Goal: Transaction & Acquisition: Purchase product/service

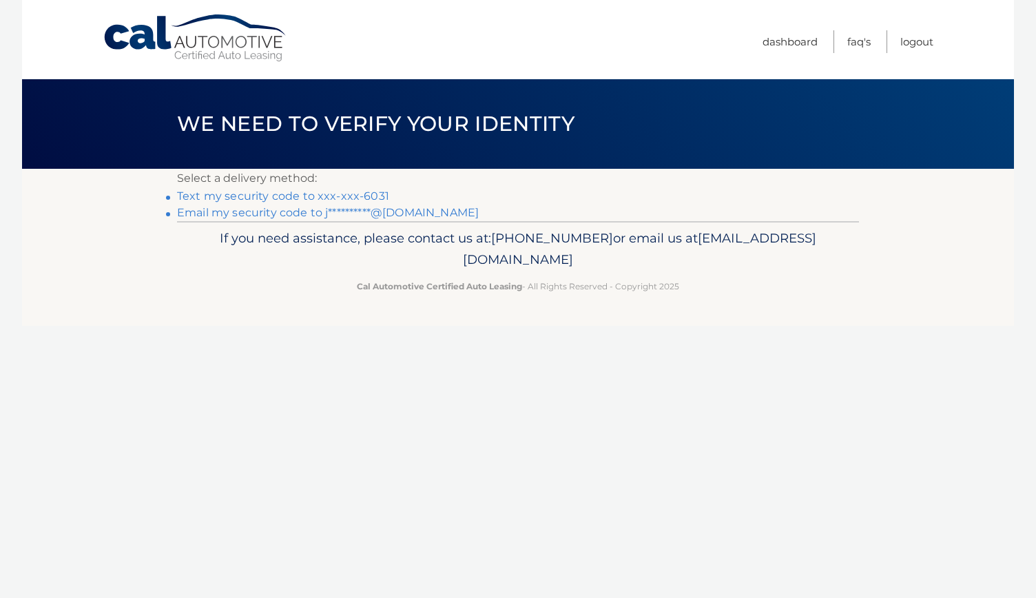
click at [367, 193] on link "Text my security code to xxx-xxx-6031" at bounding box center [283, 196] width 212 height 13
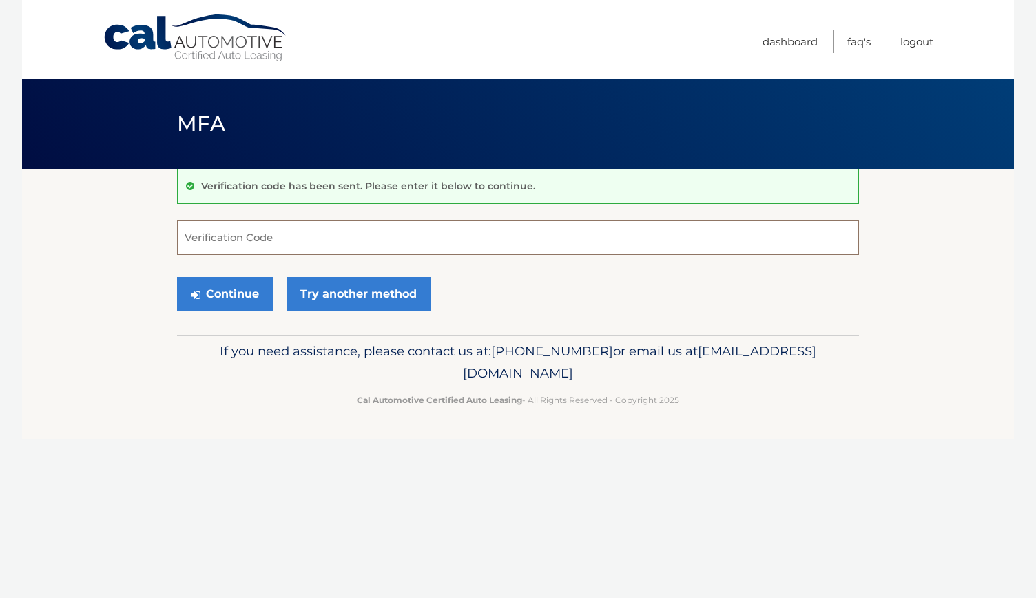
click at [212, 240] on input "Verification Code" at bounding box center [518, 238] width 682 height 34
type input "04343"
click at [177, 277] on button "Continue" at bounding box center [225, 294] width 96 height 34
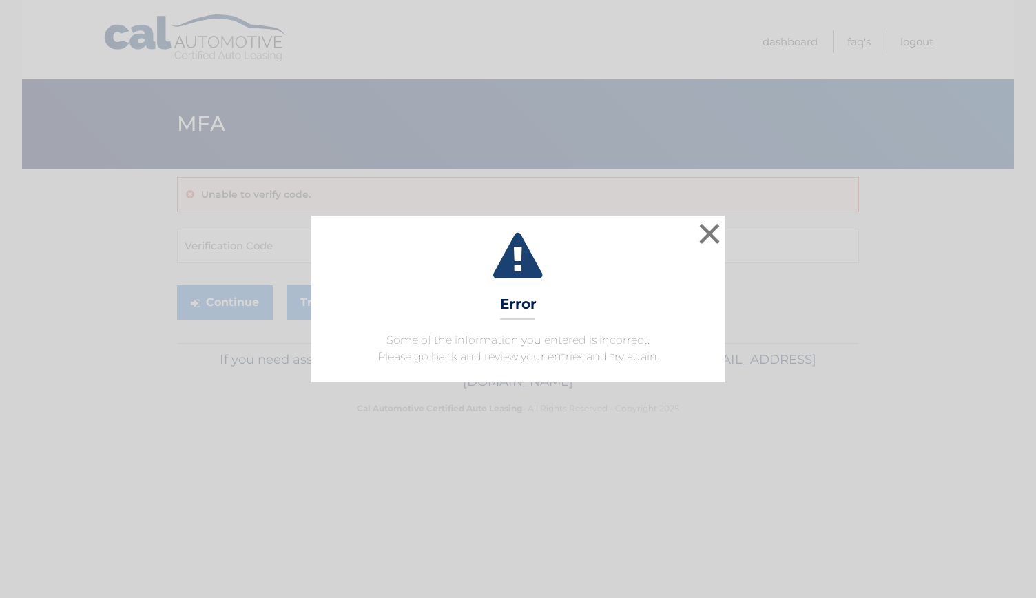
click at [695, 236] on icon at bounding box center [518, 258] width 379 height 50
click at [713, 232] on button "×" at bounding box center [710, 234] width 28 height 28
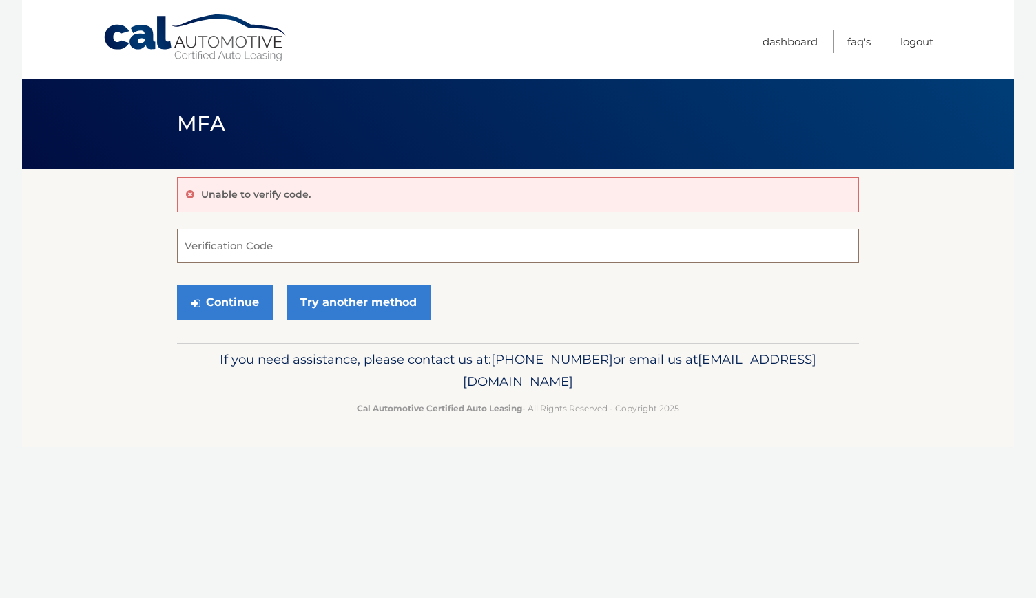
click at [208, 235] on input "Verification Code" at bounding box center [518, 246] width 682 height 34
type input "043438"
click at [177, 285] on button "Continue" at bounding box center [225, 302] width 96 height 34
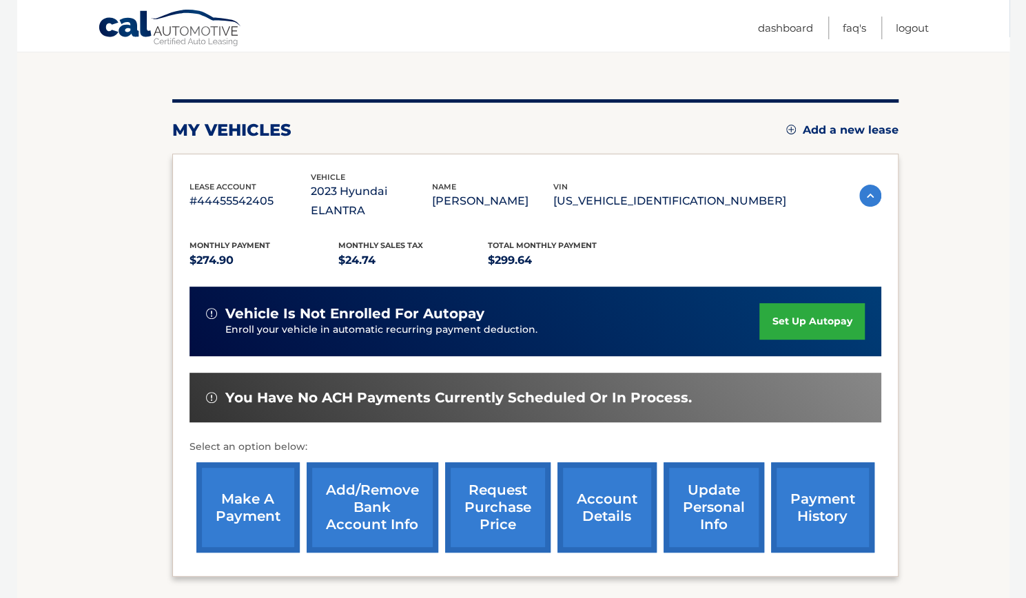
scroll to position [157, 0]
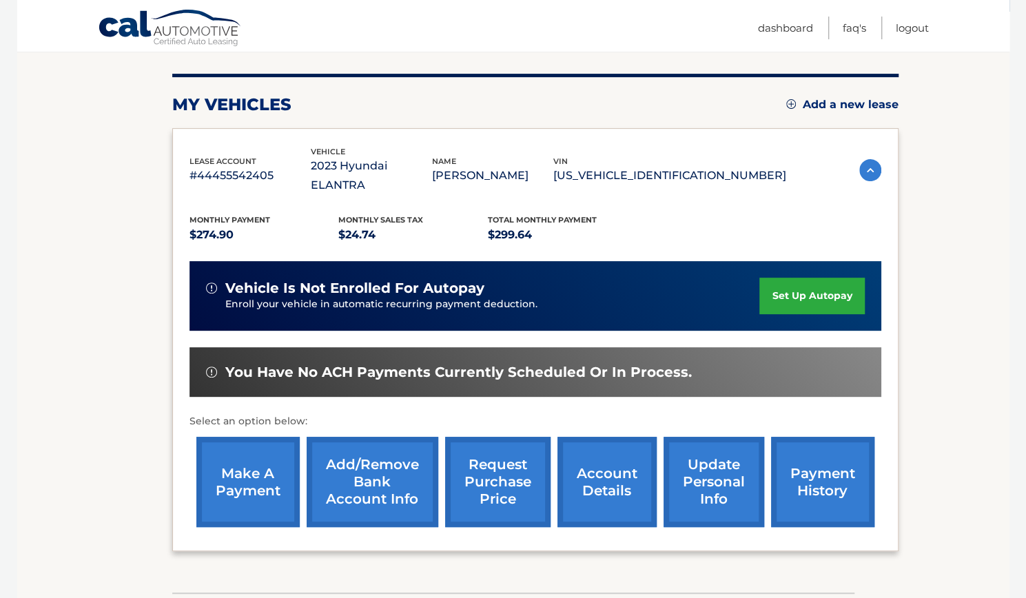
click at [252, 461] on link "make a payment" at bounding box center [247, 482] width 103 height 90
click at [254, 467] on link "make a payment" at bounding box center [247, 482] width 103 height 90
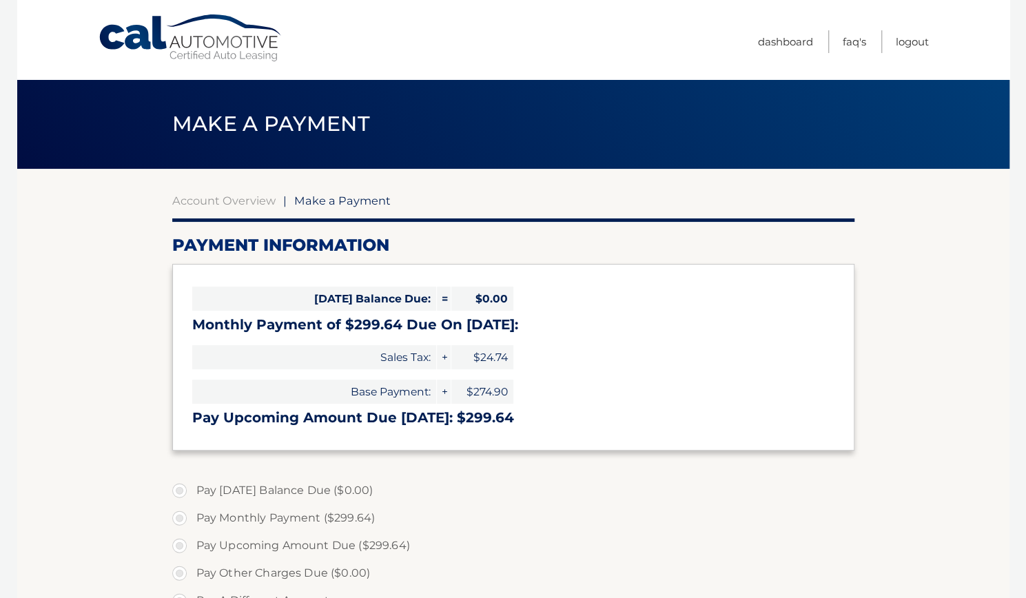
select select "OWVlYzhjNGQtZDc2ZS00Njg2LTg2YTctMjRkYTk1ZTIwYjM1"
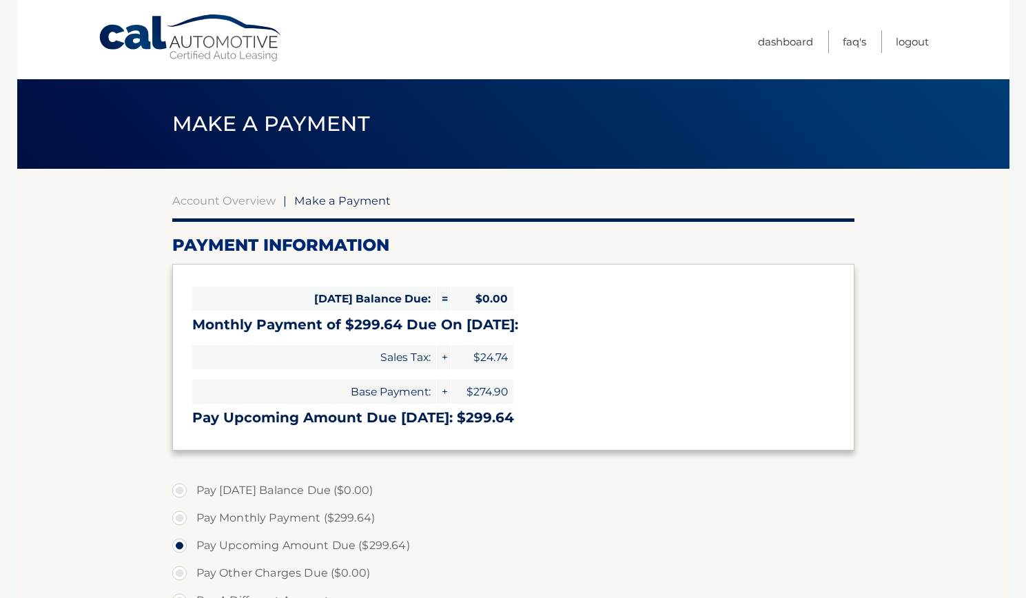
select select "OWVlYzhjNGQtZDc2ZS00Njg2LTg2YTctMjRkYTk1ZTIwYjM1"
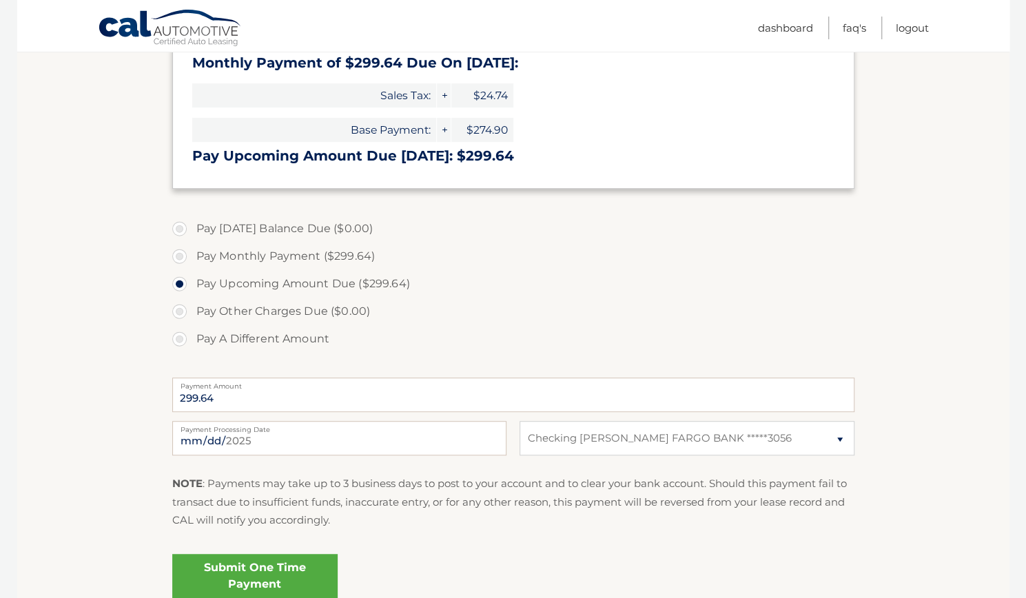
scroll to position [260, 0]
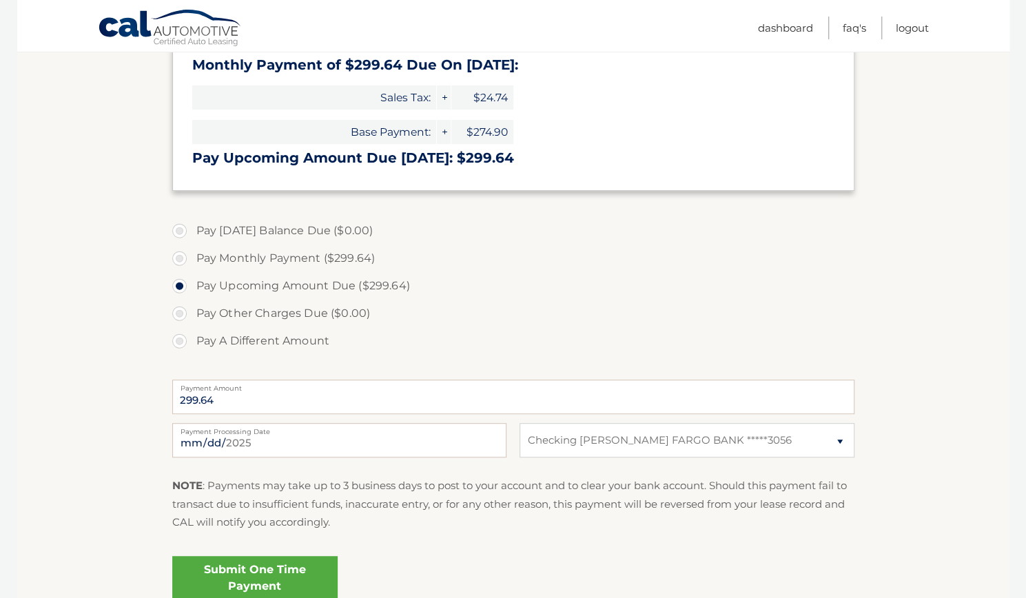
click at [186, 256] on label "Pay Monthly Payment ($299.64)" at bounding box center [513, 259] width 682 height 28
click at [186, 256] on input "Pay Monthly Payment ($299.64)" at bounding box center [185, 256] width 14 height 22
radio input "true"
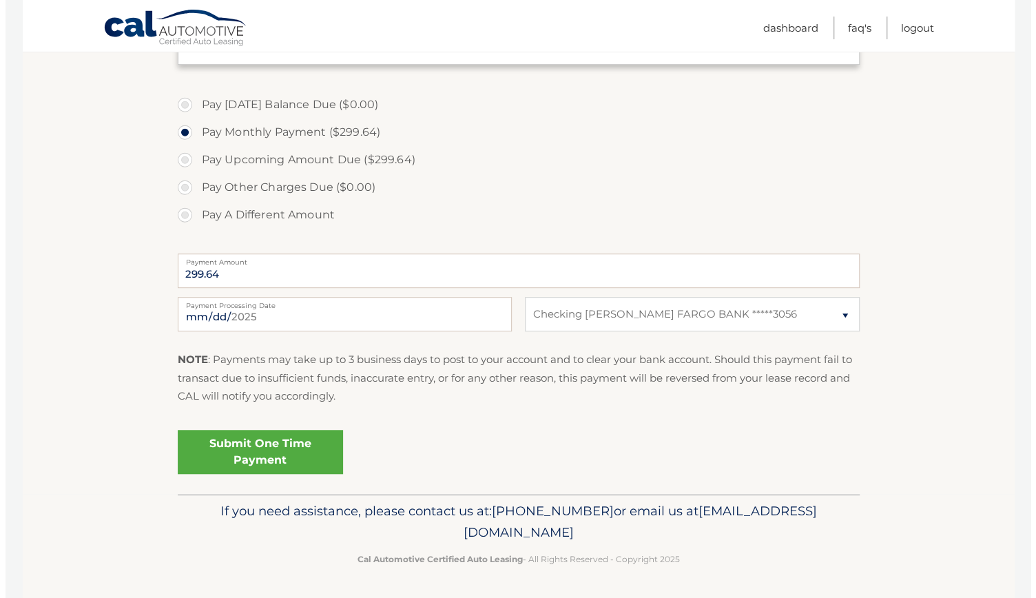
scroll to position [382, 0]
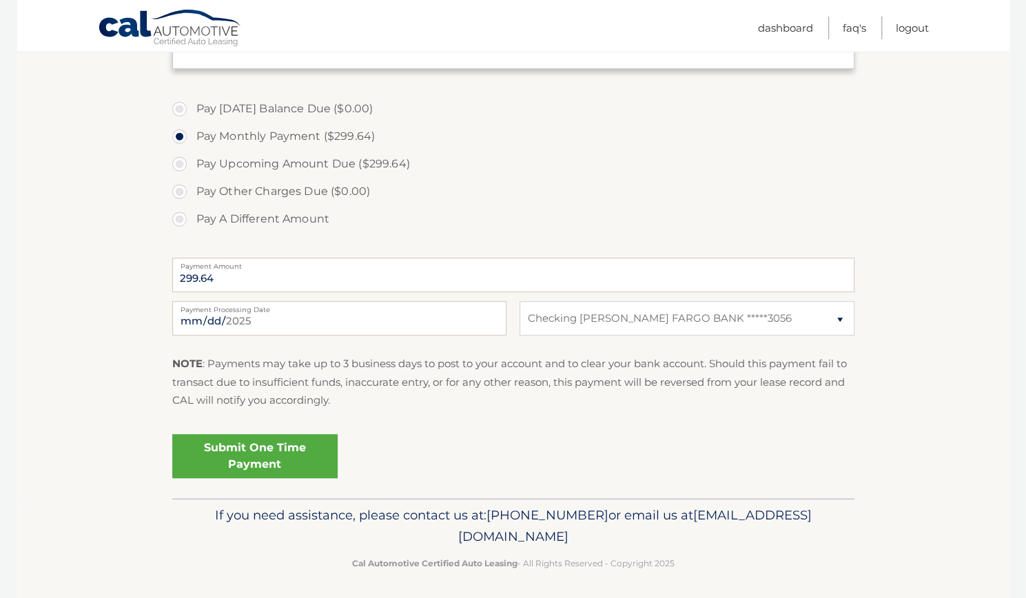
click at [247, 455] on link "Submit One Time Payment" at bounding box center [254, 456] width 165 height 44
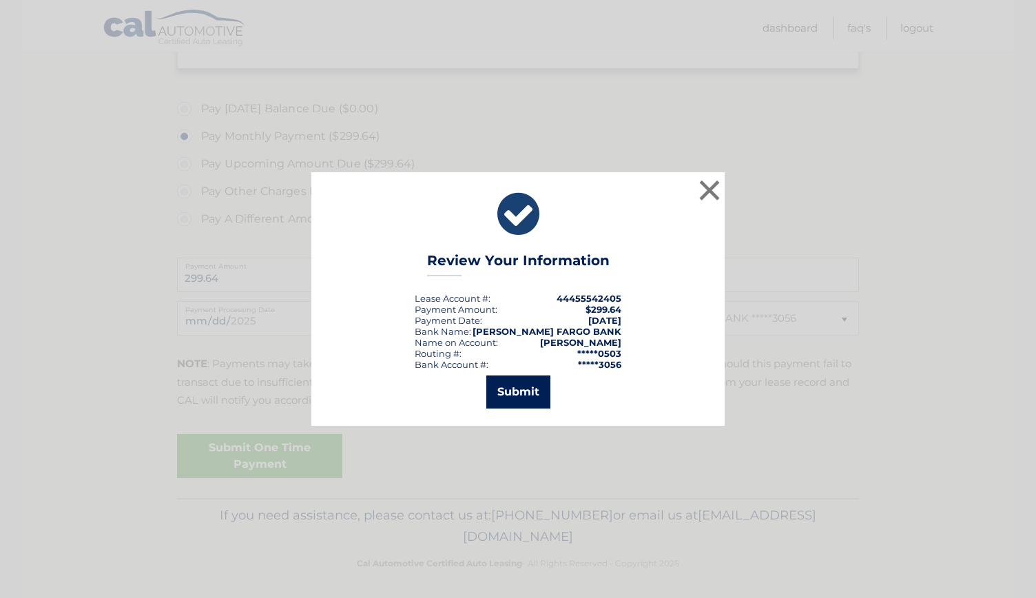
click at [512, 392] on button "Submit" at bounding box center [519, 392] width 64 height 33
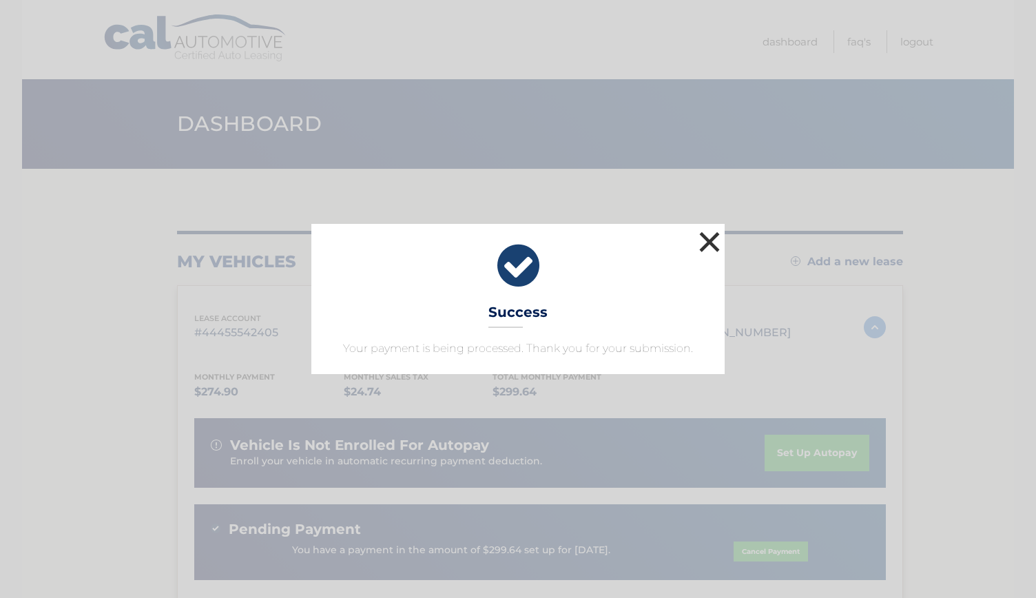
click at [706, 245] on button "×" at bounding box center [710, 242] width 28 height 28
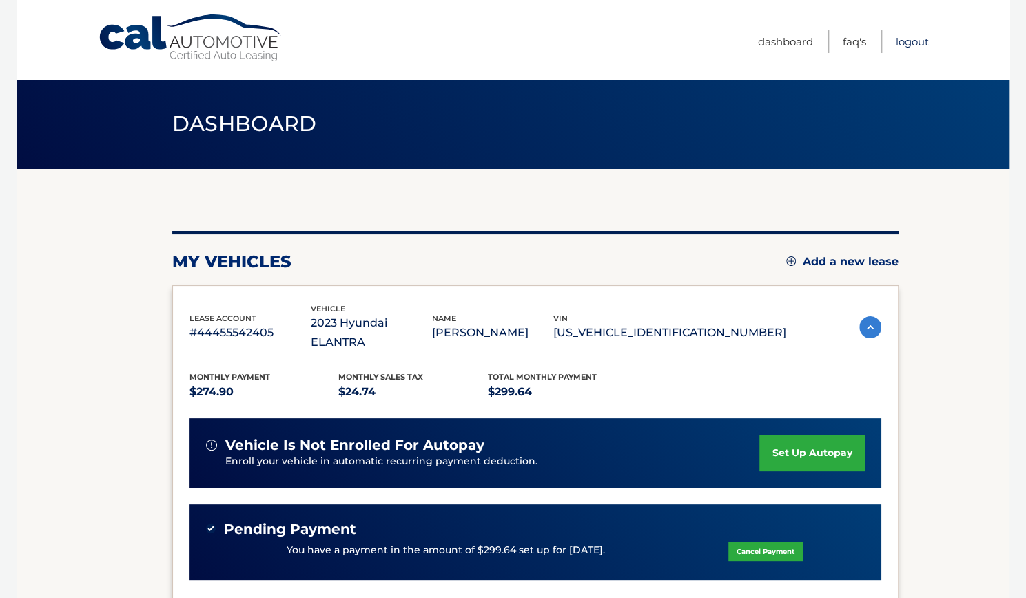
click at [908, 42] on link "Logout" at bounding box center [912, 41] width 33 height 23
